Goal: Task Accomplishment & Management: Manage account settings

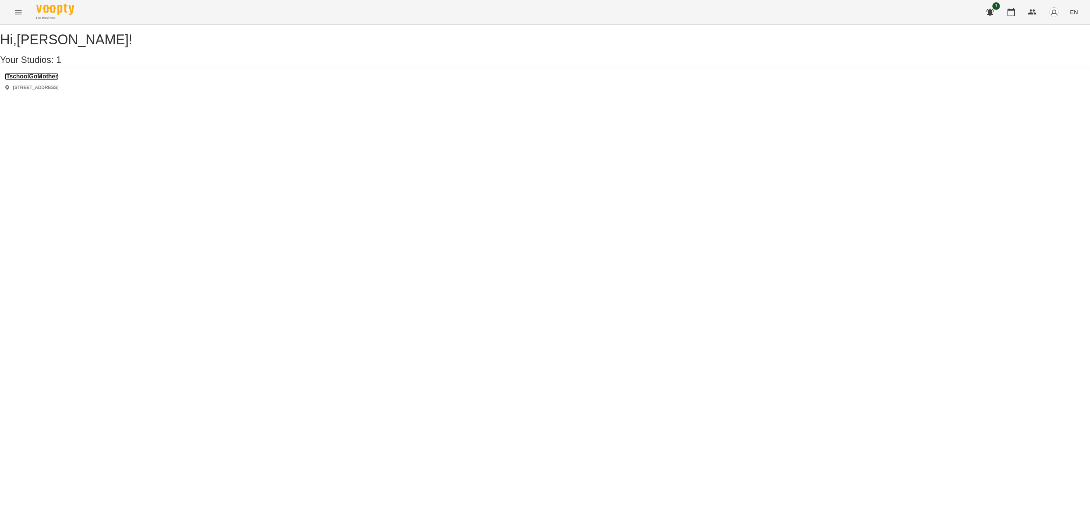
click at [57, 80] on h3 "ITschoolGoMother" at bounding box center [32, 76] width 54 height 7
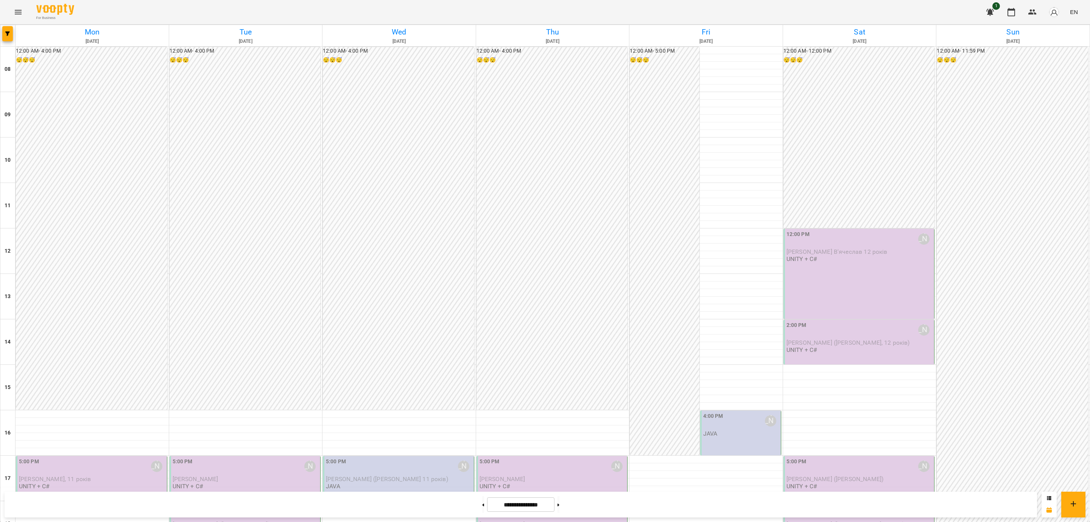
scroll to position [284, 0]
click at [119, 456] on div "5:00 PM [PERSON_NAME] [PERSON_NAME], 11 років UNITY + C#" at bounding box center [91, 478] width 151 height 45
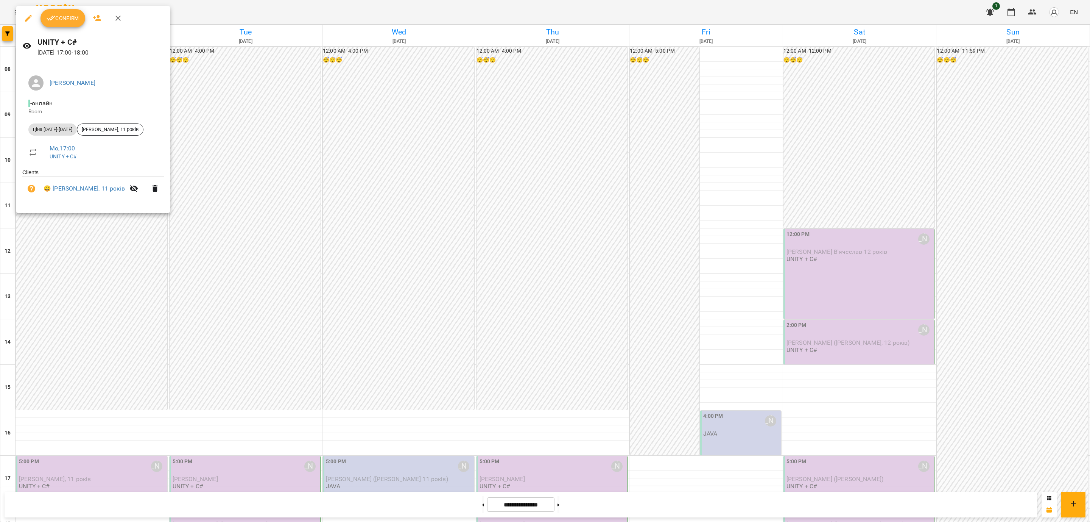
click at [80, 18] on button "Confirm" at bounding box center [63, 18] width 45 height 18
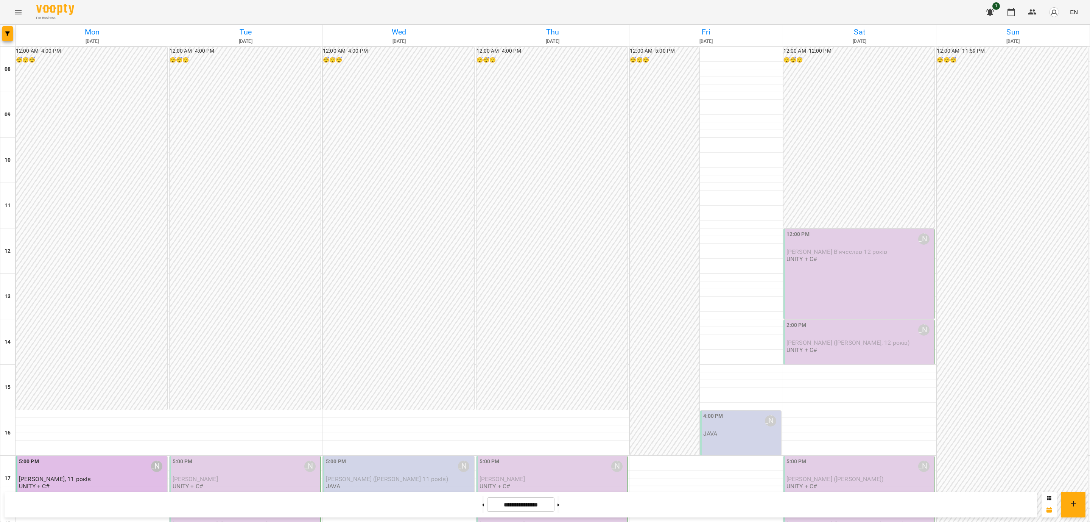
scroll to position [285, 0]
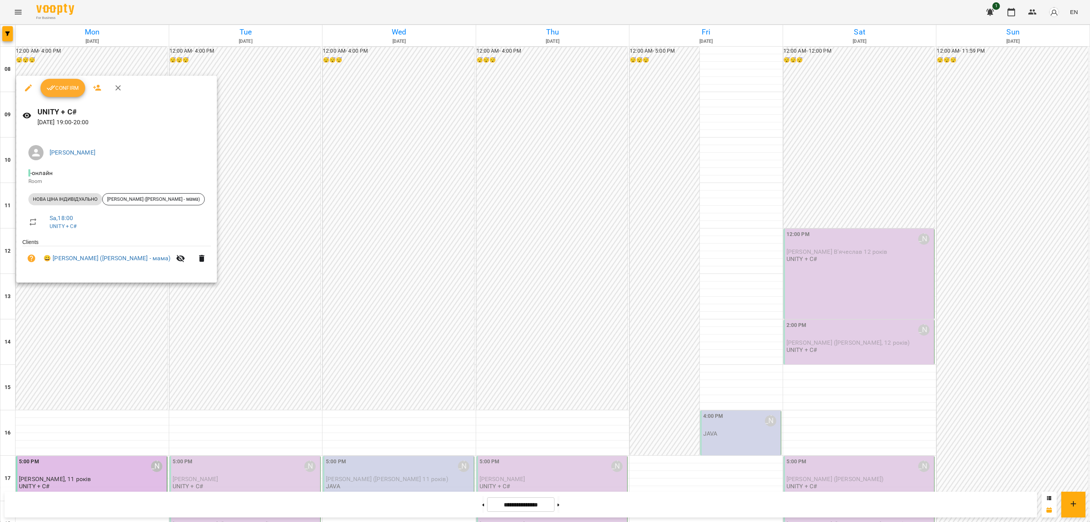
click at [76, 81] on button "Confirm" at bounding box center [63, 88] width 45 height 18
